Goal: Entertainment & Leisure: Consume media (video, audio)

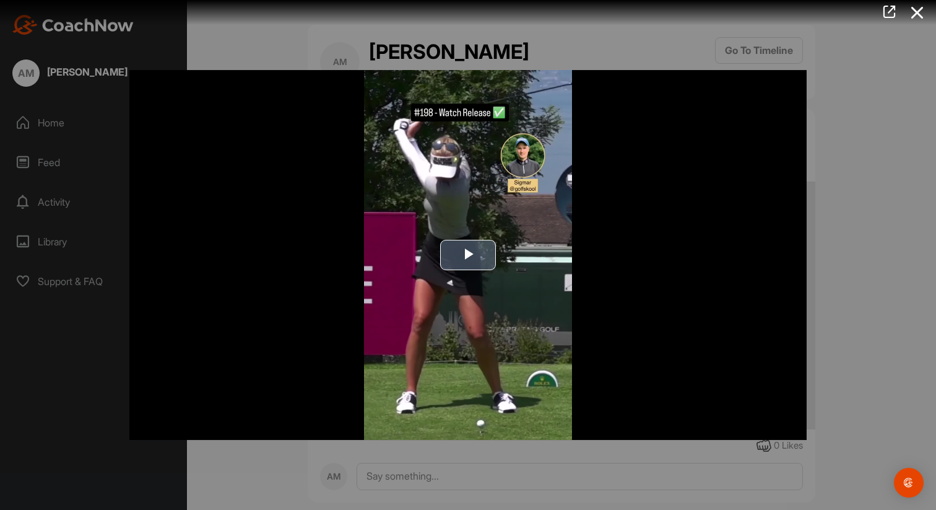
click at [468, 255] on span "Video Player" at bounding box center [468, 255] width 0 height 0
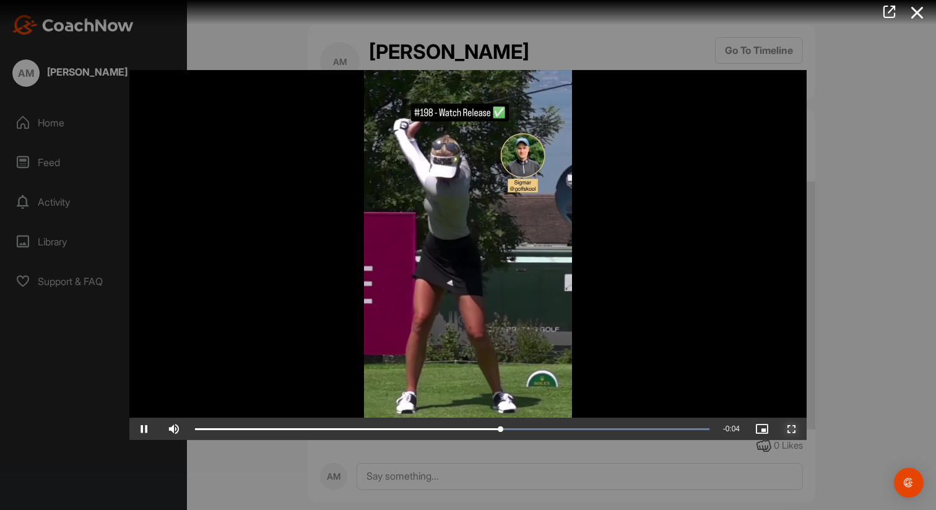
click at [794, 429] on span "Video Player" at bounding box center [792, 429] width 30 height 0
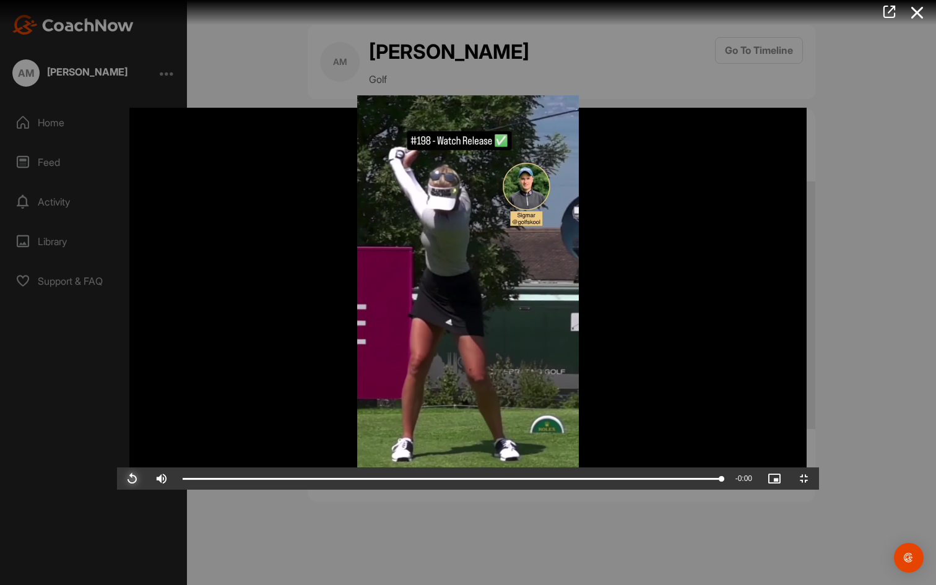
click at [117, 479] on span "Video Player" at bounding box center [132, 479] width 30 height 0
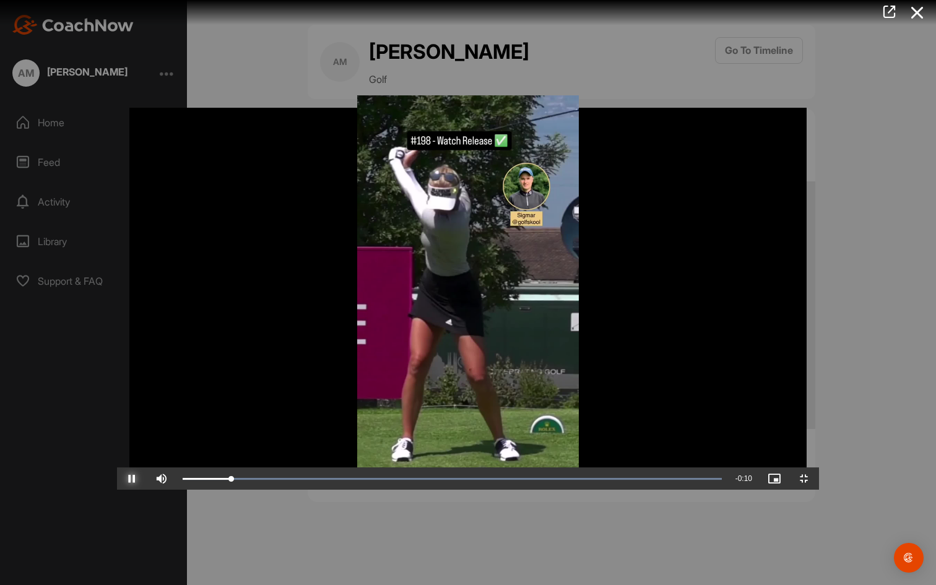
click at [117, 479] on span "Video Player" at bounding box center [132, 479] width 30 height 0
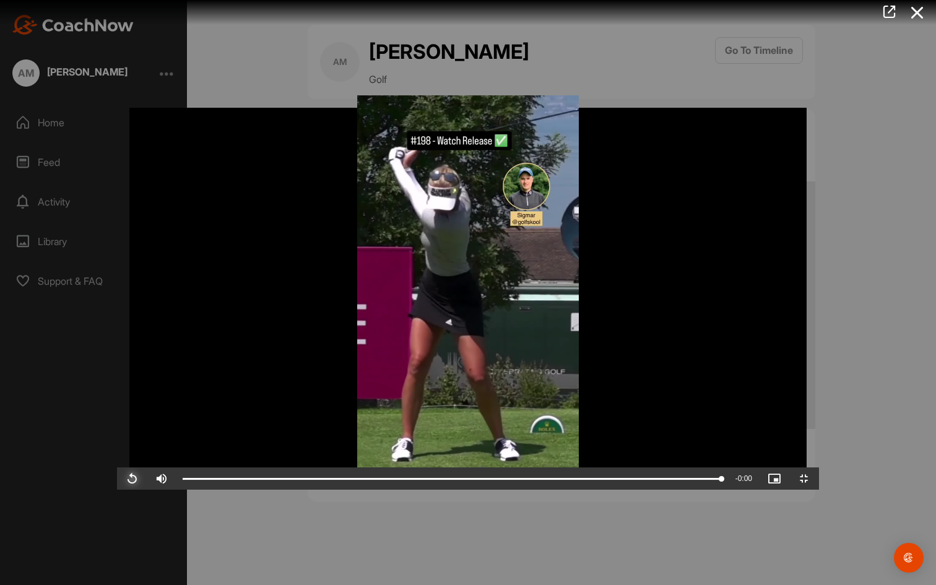
click at [117, 479] on span "Video Player" at bounding box center [132, 479] width 30 height 0
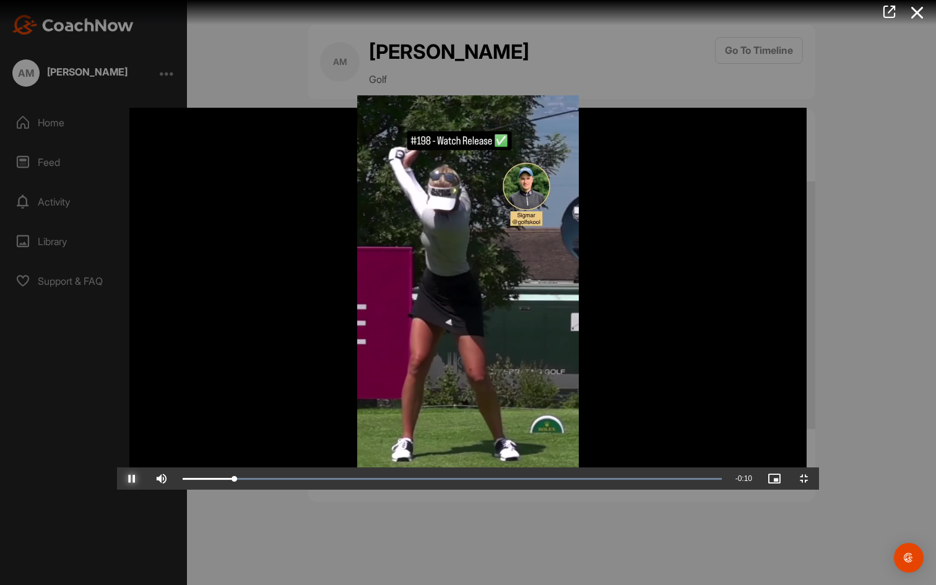
click at [117, 479] on span "Video Player" at bounding box center [132, 479] width 30 height 0
click at [819, 490] on video "Video Player" at bounding box center [468, 292] width 702 height 395
click at [819, 479] on span "Video Player" at bounding box center [805, 479] width 30 height 0
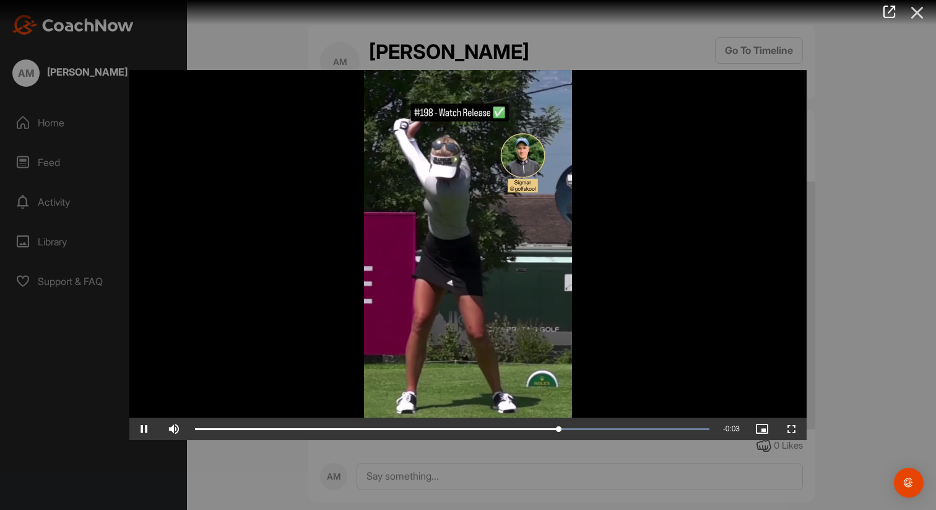
click at [918, 12] on icon at bounding box center [917, 12] width 28 height 23
